Goal: Transaction & Acquisition: Purchase product/service

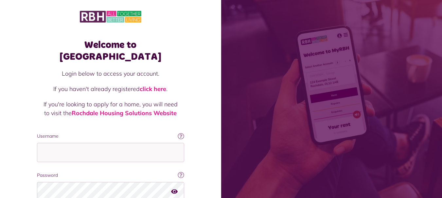
scroll to position [53, 0]
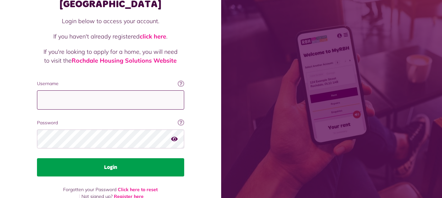
type input "**********"
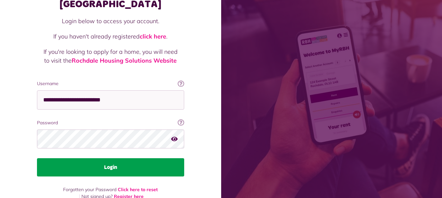
click at [104, 159] on button "Login" at bounding box center [110, 168] width 147 height 18
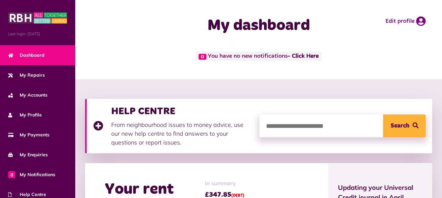
scroll to position [92, 0]
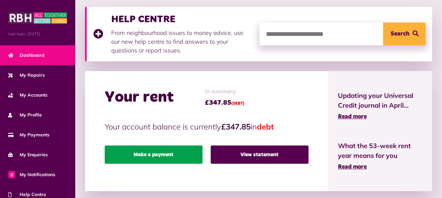
click at [148, 155] on link "Make a payment" at bounding box center [154, 155] width 98 height 18
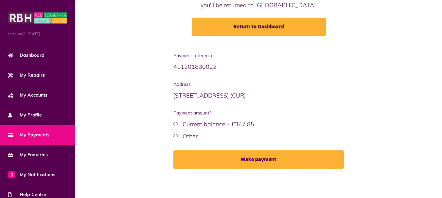
scroll to position [89, 0]
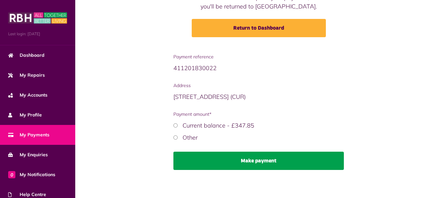
click at [245, 162] on button "Make payment" at bounding box center [258, 161] width 170 height 18
